Goal: Information Seeking & Learning: Learn about a topic

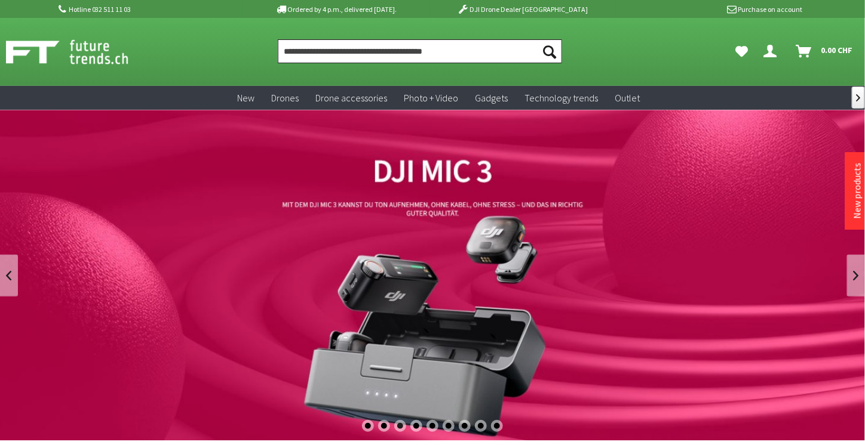
click at [351, 54] on input "Product, brand, category, EAN, article number…" at bounding box center [420, 51] width 284 height 24
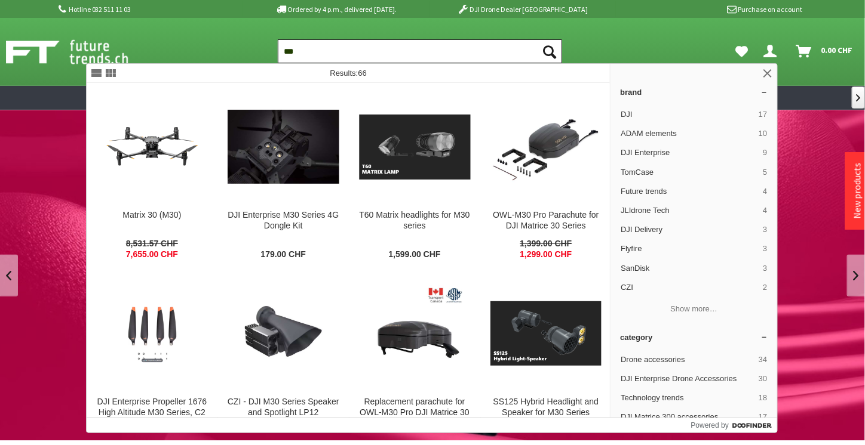
type input "***"
click at [537, 39] on button "Seek" at bounding box center [549, 51] width 25 height 24
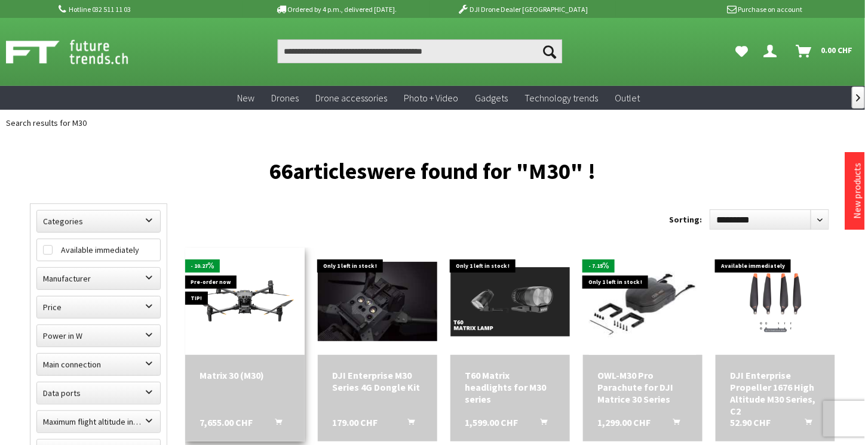
click at [236, 377] on font "Matrix 30 (M30)" at bounding box center [231, 376] width 64 height 12
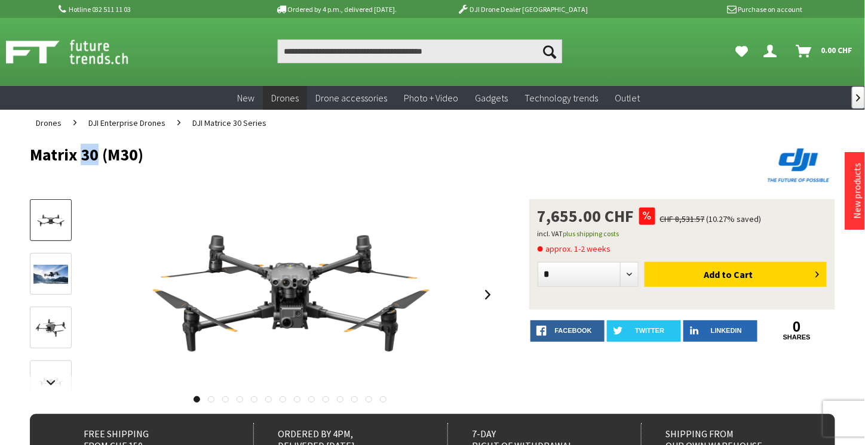
drag, startPoint x: 82, startPoint y: 158, endPoint x: 94, endPoint y: 157, distance: 11.4
click at [94, 157] on font "Matrix 30 (M30)" at bounding box center [86, 154] width 113 height 21
click at [121, 162] on font "Matrix 30 (M30)" at bounding box center [86, 154] width 113 height 21
drag, startPoint x: 148, startPoint y: 158, endPoint x: 8, endPoint y: 153, distance: 140.4
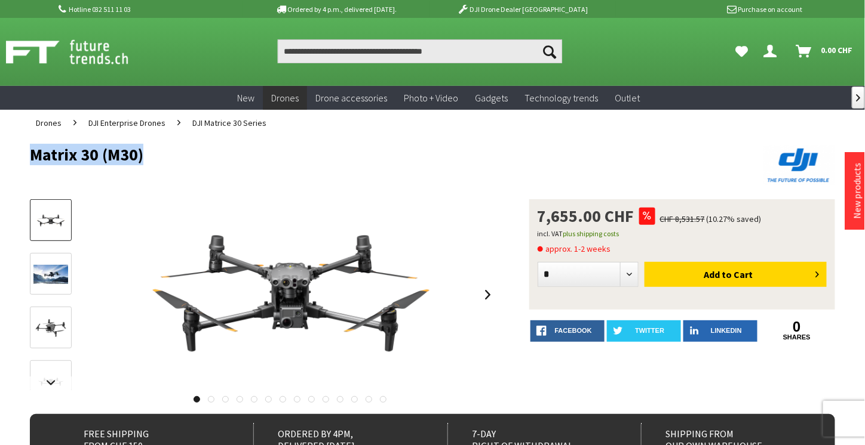
copy font "Matrix 30 (M30)"
